Goal: Task Accomplishment & Management: Complete application form

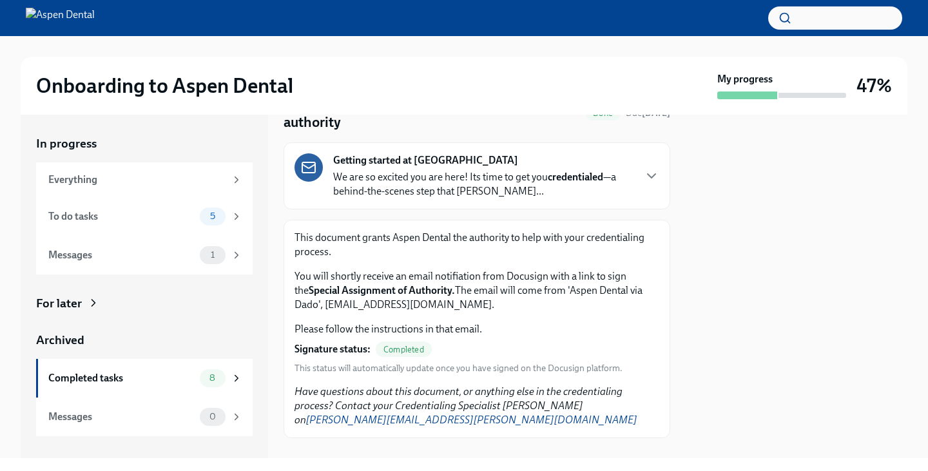
scroll to position [67, 0]
click at [179, 213] on div "To do tasks" at bounding box center [121, 217] width 146 height 14
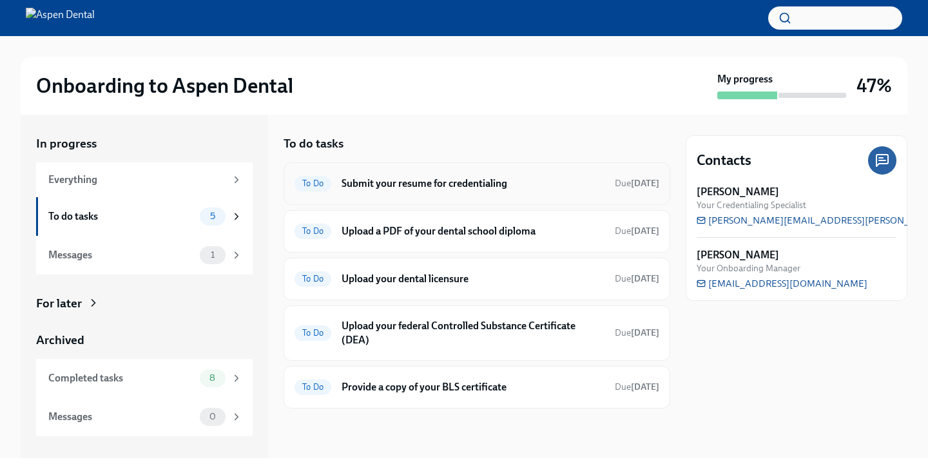
click at [489, 180] on h6 "Submit your resume for credentialing" at bounding box center [473, 184] width 263 height 14
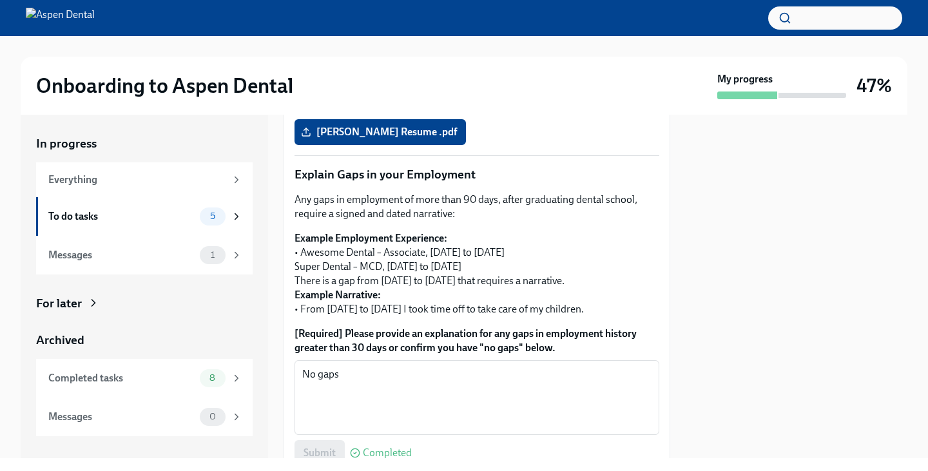
scroll to position [554, 0]
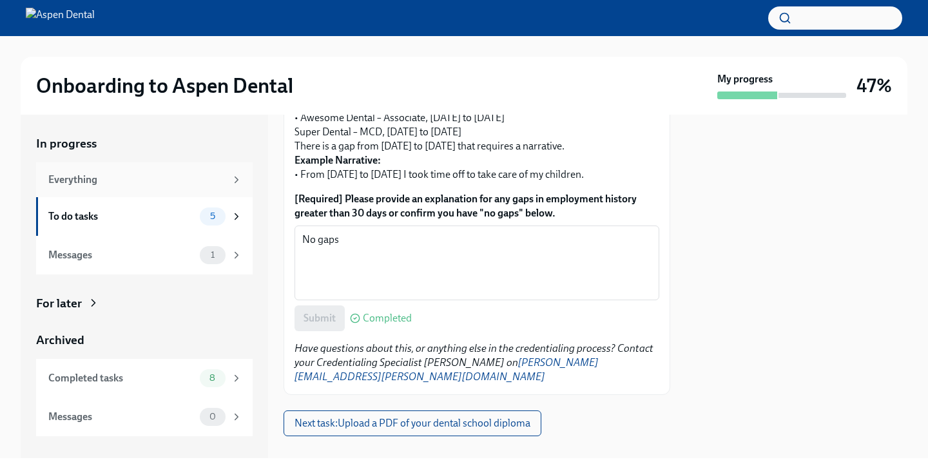
click at [119, 193] on div "Everything" at bounding box center [144, 179] width 217 height 35
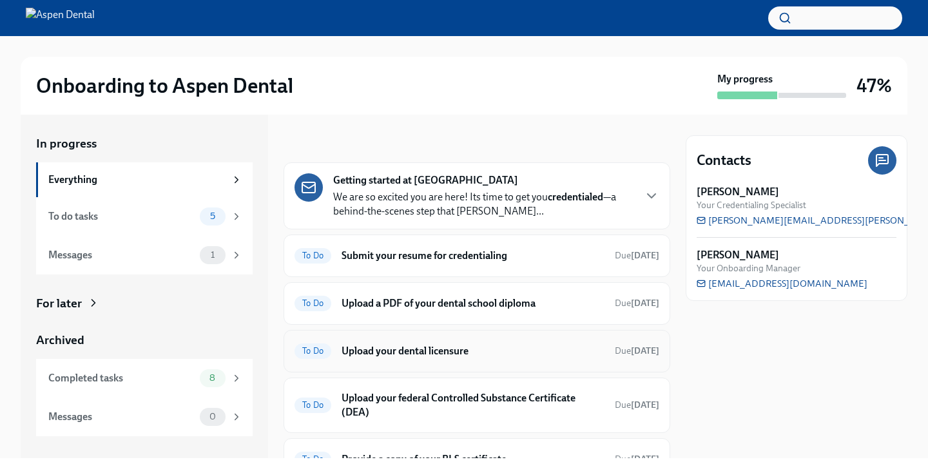
scroll to position [63, 0]
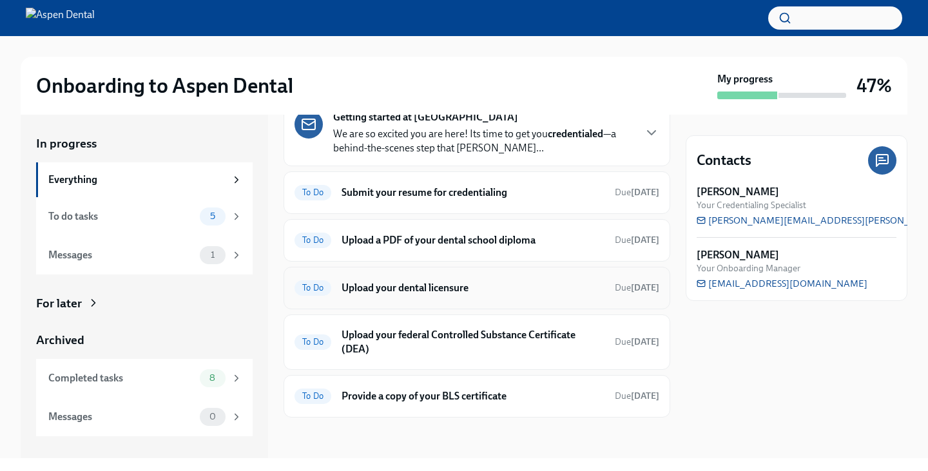
click at [427, 282] on h6 "Upload your dental licensure" at bounding box center [473, 288] width 263 height 14
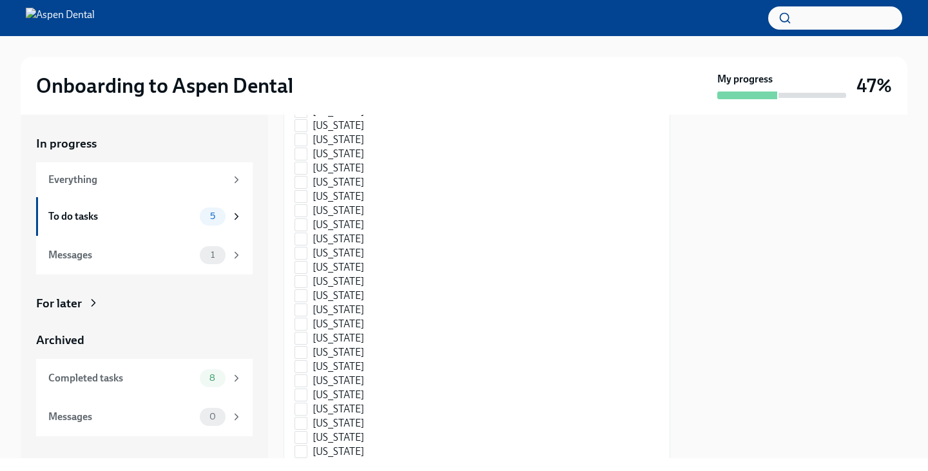
scroll to position [705, 0]
click at [228, 211] on div "5" at bounding box center [221, 217] width 43 height 18
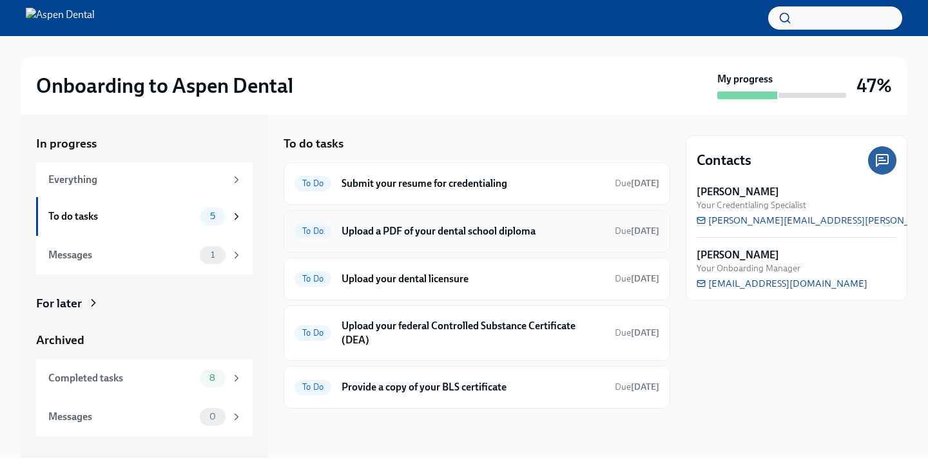
click at [435, 243] on div "To Do Upload a PDF of your dental school diploma Due [DATE]" at bounding box center [477, 231] width 387 height 43
click at [320, 231] on span "To Do" at bounding box center [313, 231] width 37 height 10
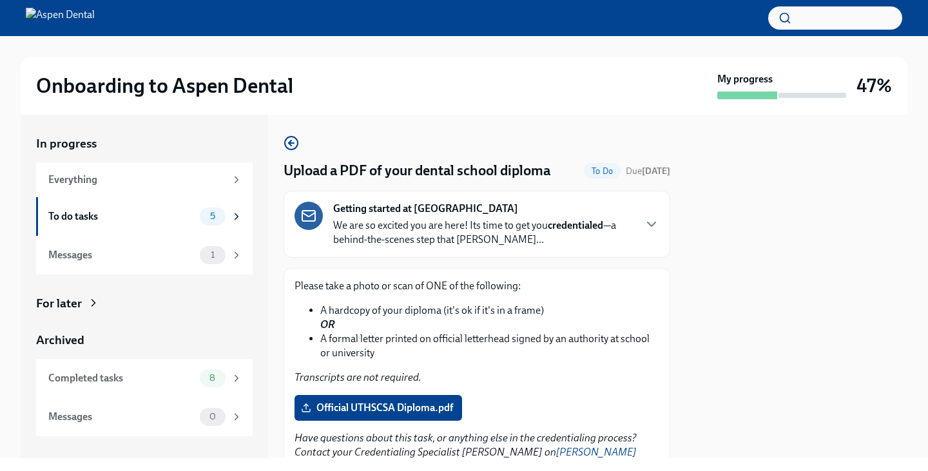
click at [638, 216] on div "Getting started at Aspen Dental We are so excited you are here! Its time to get…" at bounding box center [477, 224] width 365 height 45
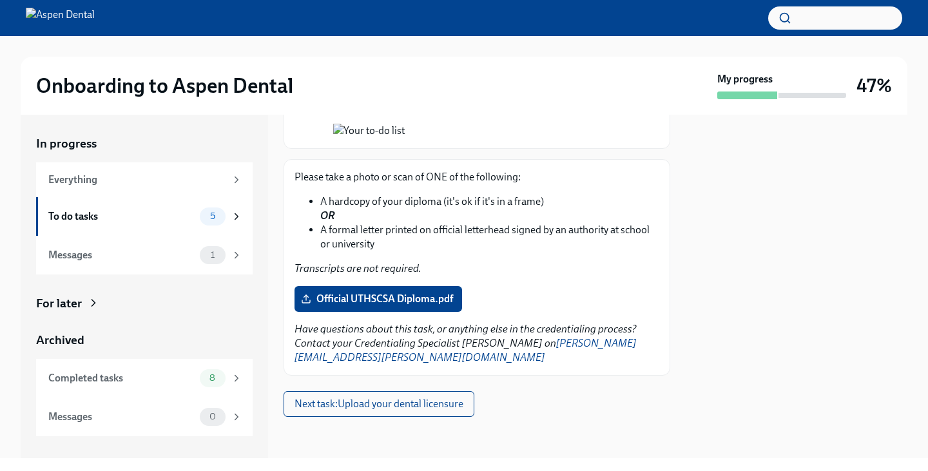
scroll to position [1382, 0]
click at [400, 312] on label "Official UTHSCSA Diploma.pdf" at bounding box center [379, 299] width 168 height 26
click at [0, 0] on input "Official UTHSCSA Diploma.pdf" at bounding box center [0, 0] width 0 height 0
click at [387, 306] on span "Official UTHSCSA Diploma.pdf" at bounding box center [379, 299] width 150 height 13
click at [0, 0] on input "Official UTHSCSA Diploma.pdf" at bounding box center [0, 0] width 0 height 0
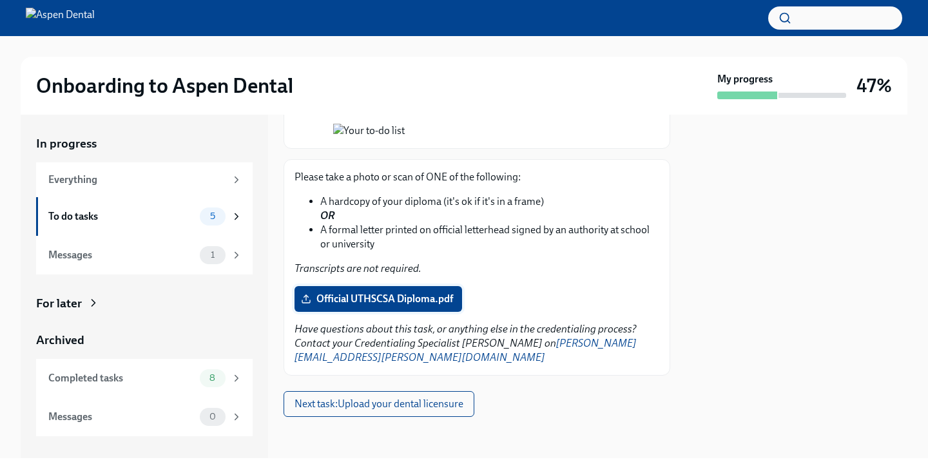
click at [388, 312] on label "Official UTHSCSA Diploma.pdf" at bounding box center [379, 299] width 168 height 26
click at [0, 0] on input "Official UTHSCSA Diploma.pdf" at bounding box center [0, 0] width 0 height 0
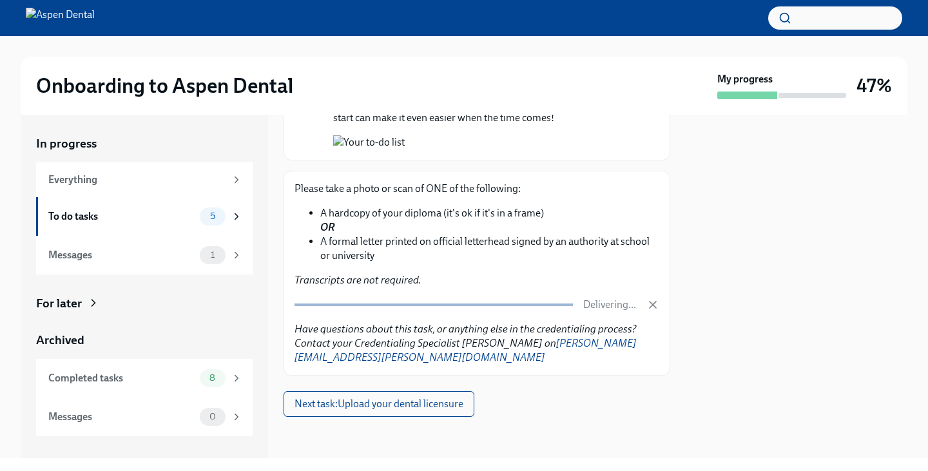
scroll to position [1426, 0]
click at [433, 395] on button "Next task : Upload your dental licensure" at bounding box center [379, 404] width 191 height 26
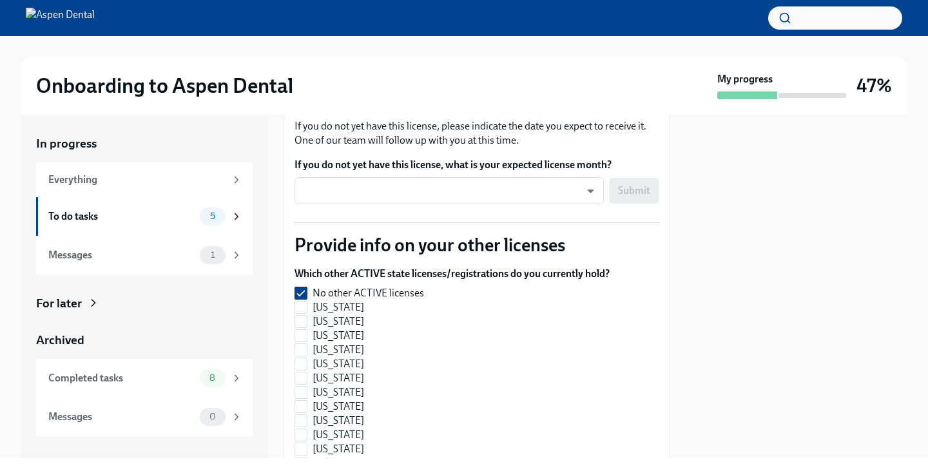
scroll to position [1326, 0]
click at [388, 104] on span "Official Dental License.pdf" at bounding box center [369, 97] width 130 height 13
click at [0, 0] on input "Official Dental License.pdf" at bounding box center [0, 0] width 0 height 0
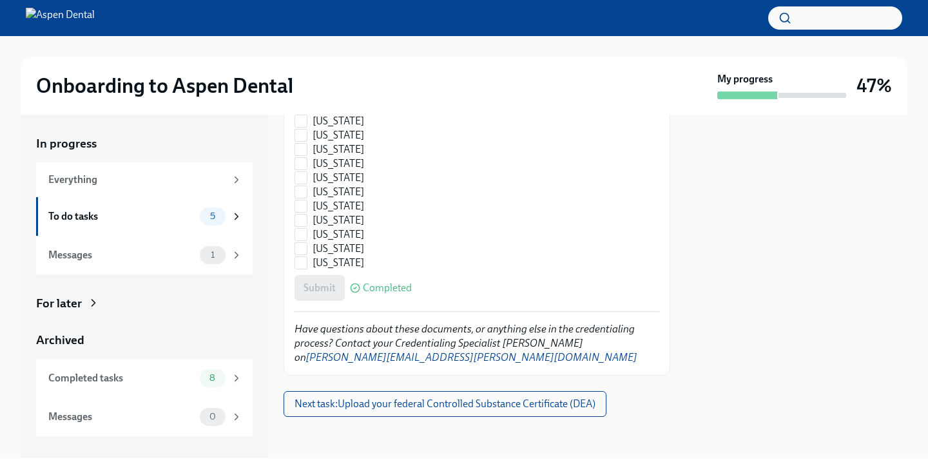
scroll to position [3336, 0]
click at [482, 407] on span "Next task : Upload your federal Controlled Substance Certificate (DEA)" at bounding box center [445, 404] width 301 height 13
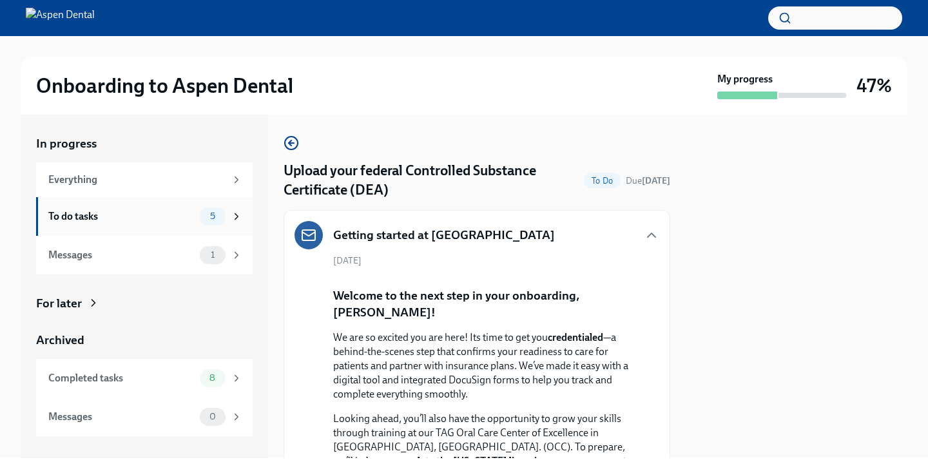
click at [209, 224] on div "5" at bounding box center [213, 217] width 26 height 18
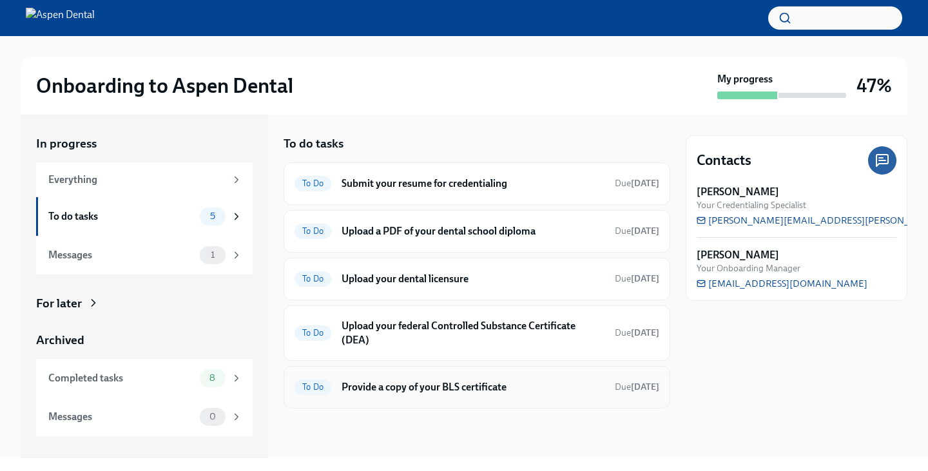
click at [324, 388] on span "To Do" at bounding box center [313, 387] width 37 height 10
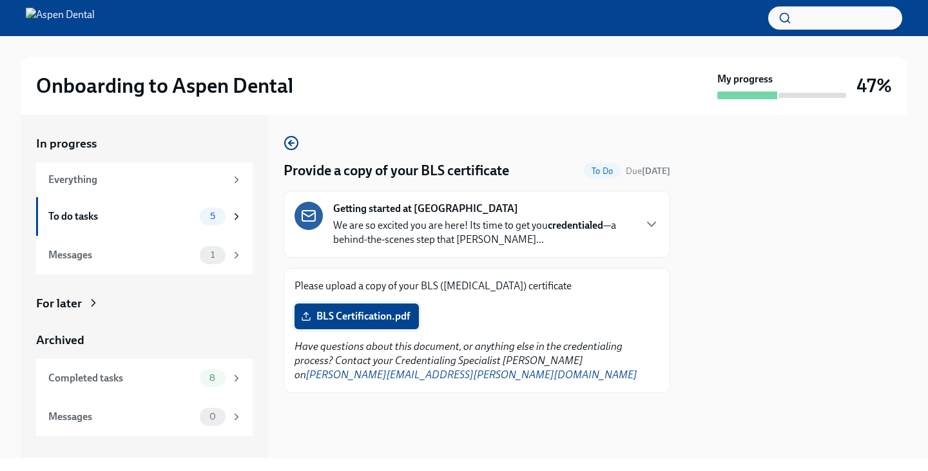
click at [353, 320] on span "BLS Certification.pdf" at bounding box center [357, 316] width 106 height 13
click at [0, 0] on input "BLS Certification.pdf" at bounding box center [0, 0] width 0 height 0
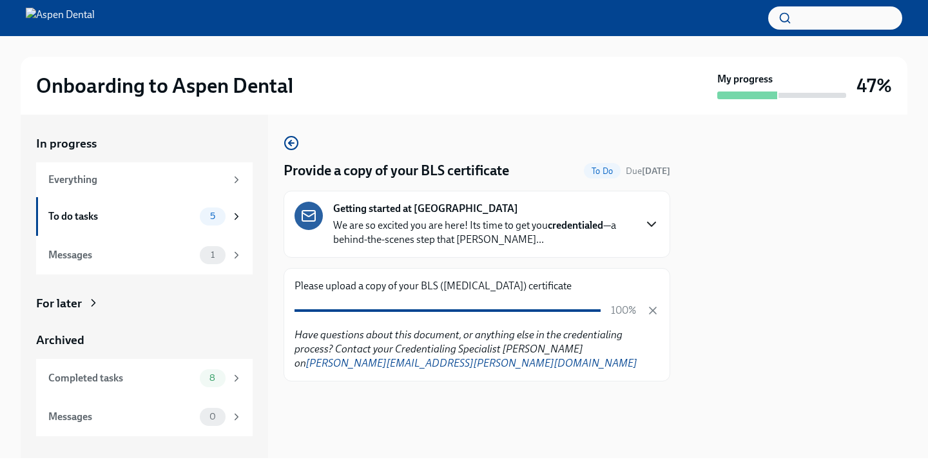
click at [651, 222] on icon "button" at bounding box center [651, 224] width 15 height 15
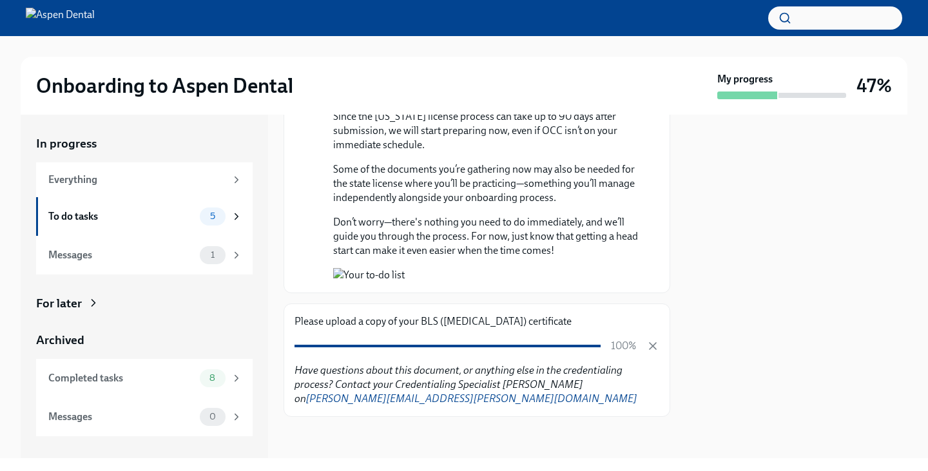
scroll to position [1308, 0]
click at [148, 268] on div "Messages 1" at bounding box center [144, 255] width 217 height 39
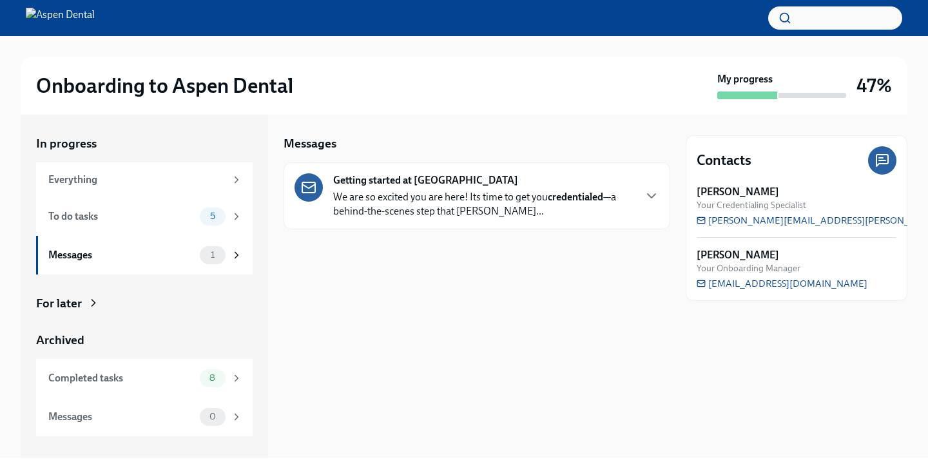
click at [886, 161] on icon at bounding box center [882, 161] width 6 height 0
click at [212, 218] on span "5" at bounding box center [212, 216] width 21 height 10
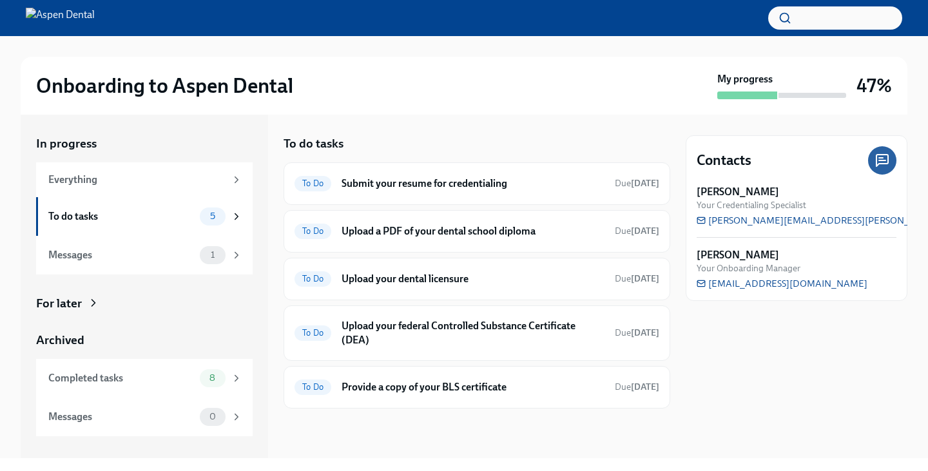
click at [594, 141] on div "To do tasks" at bounding box center [477, 143] width 387 height 17
click at [15, 444] on div "Onboarding to Aspen Dental My progress 47% In progress Everything To do tasks 5…" at bounding box center [464, 247] width 928 height 422
click at [478, 141] on div "To do tasks" at bounding box center [477, 143] width 387 height 17
click at [503, 124] on div "To do tasks To Do Submit your resume for credentialing Due [DATE] To Do Upload …" at bounding box center [477, 287] width 387 height 344
click at [424, 346] on h6 "Upload your federal Controlled Substance Certificate (DEA)" at bounding box center [473, 333] width 263 height 28
